Goal: Navigation & Orientation: Find specific page/section

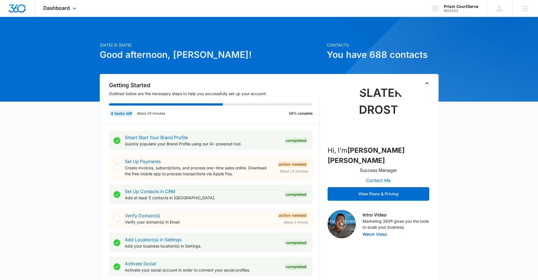
click at [70, 11] on div "Dashboard Apps Reputation Websites Forms CRM Email Social Payments POS Content …" at bounding box center [61, 8] width 52 height 17
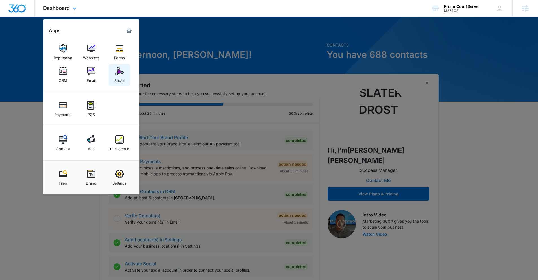
click at [115, 75] on div "Social" at bounding box center [119, 78] width 10 height 7
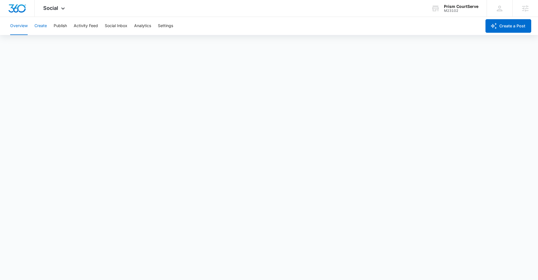
click at [38, 26] on button "Create" at bounding box center [40, 26] width 12 height 18
click at [61, 11] on icon at bounding box center [63, 9] width 7 height 7
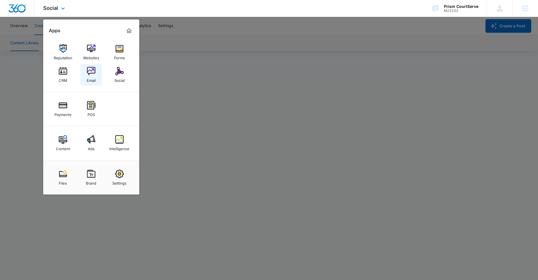
click at [93, 73] on img at bounding box center [91, 71] width 8 height 8
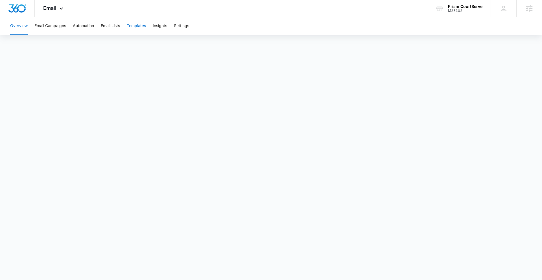
click at [137, 30] on button "Templates" at bounding box center [136, 26] width 19 height 18
click at [58, 25] on button "Email Campaigns" at bounding box center [50, 26] width 32 height 18
